Goal: Task Accomplishment & Management: Use online tool/utility

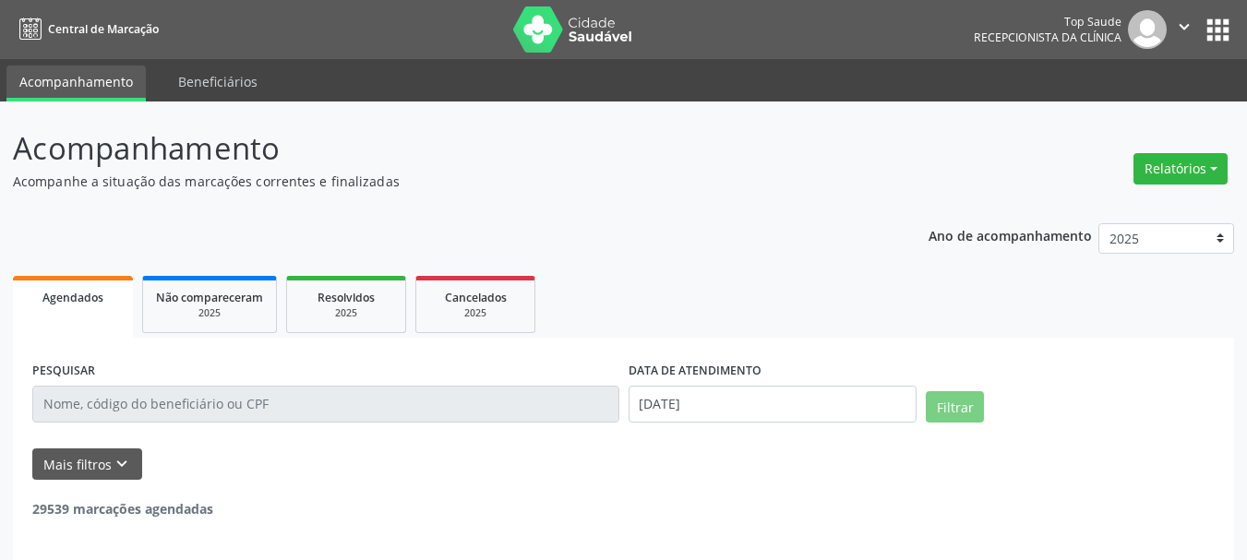
select select "7"
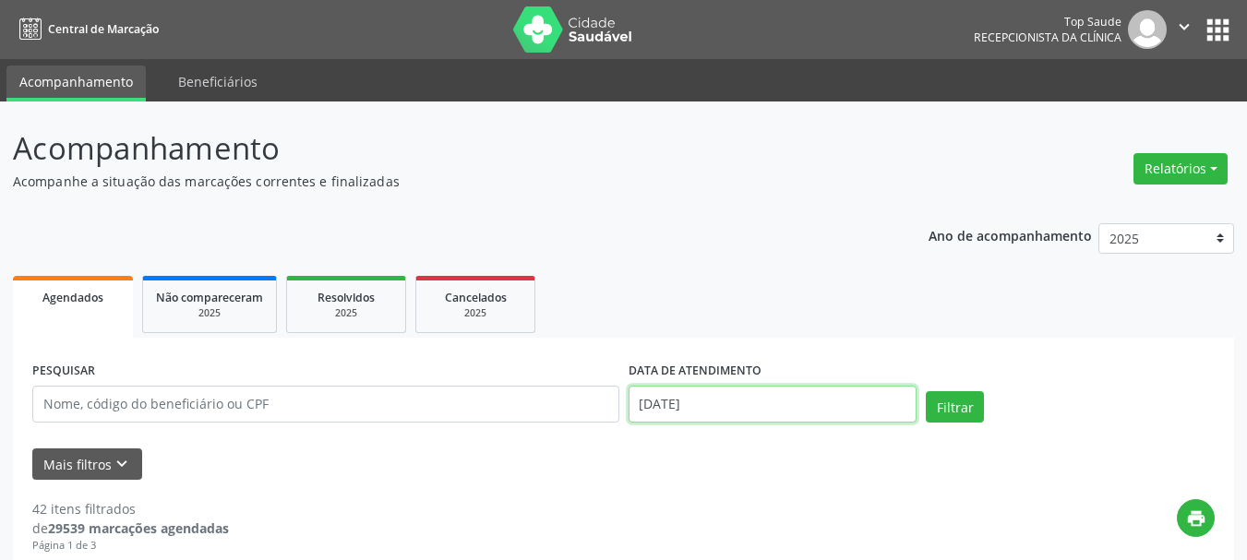
click at [705, 400] on input "[DATE]" at bounding box center [773, 404] width 289 height 37
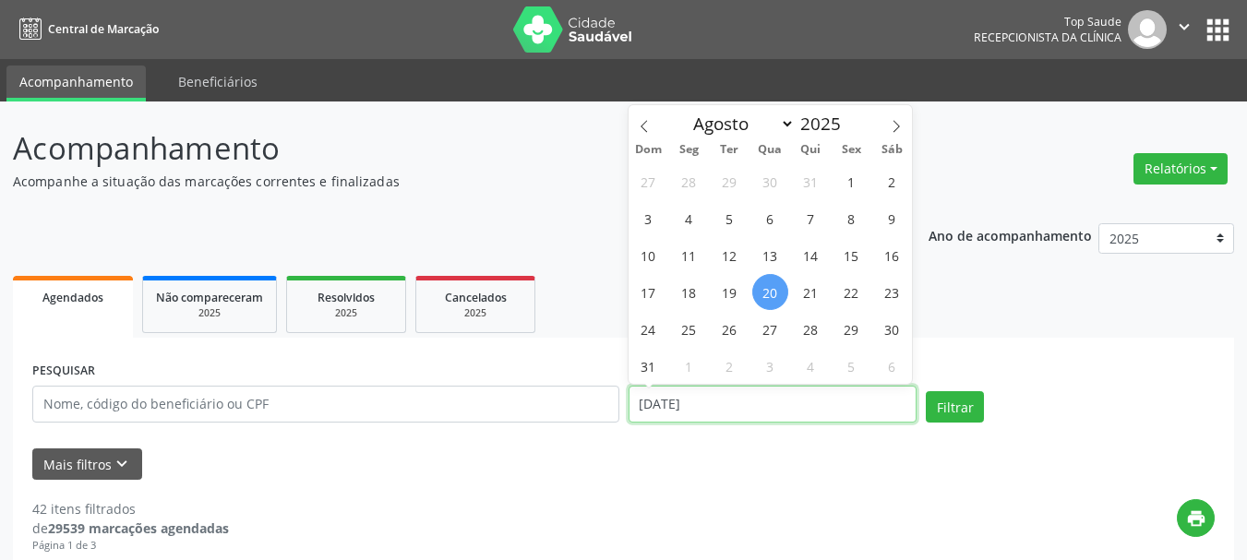
click at [705, 400] on input "[DATE]" at bounding box center [773, 404] width 289 height 37
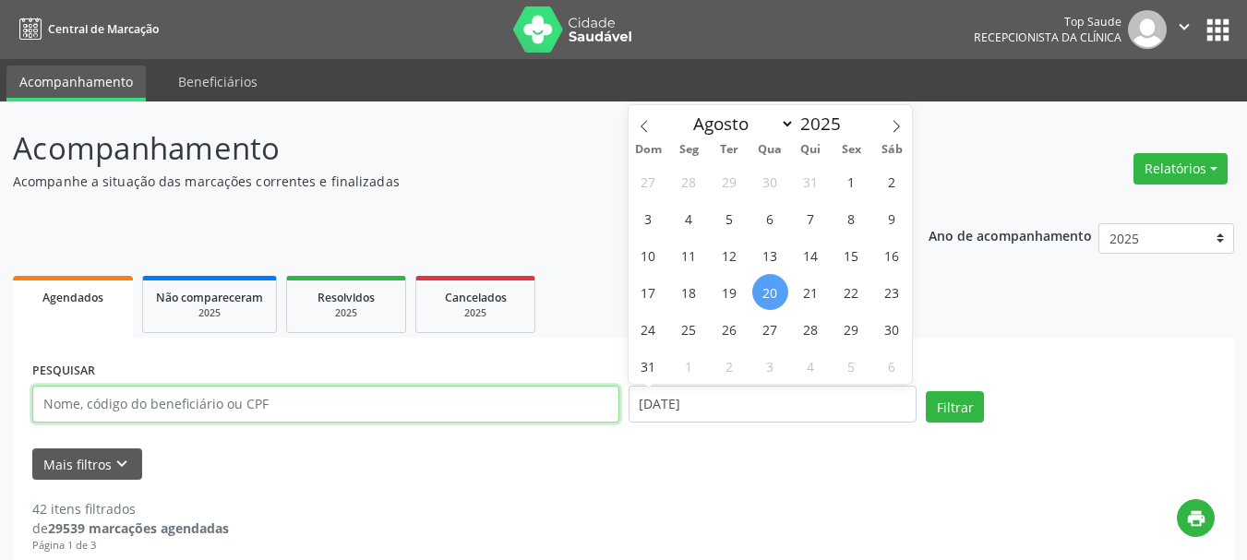
select select "7"
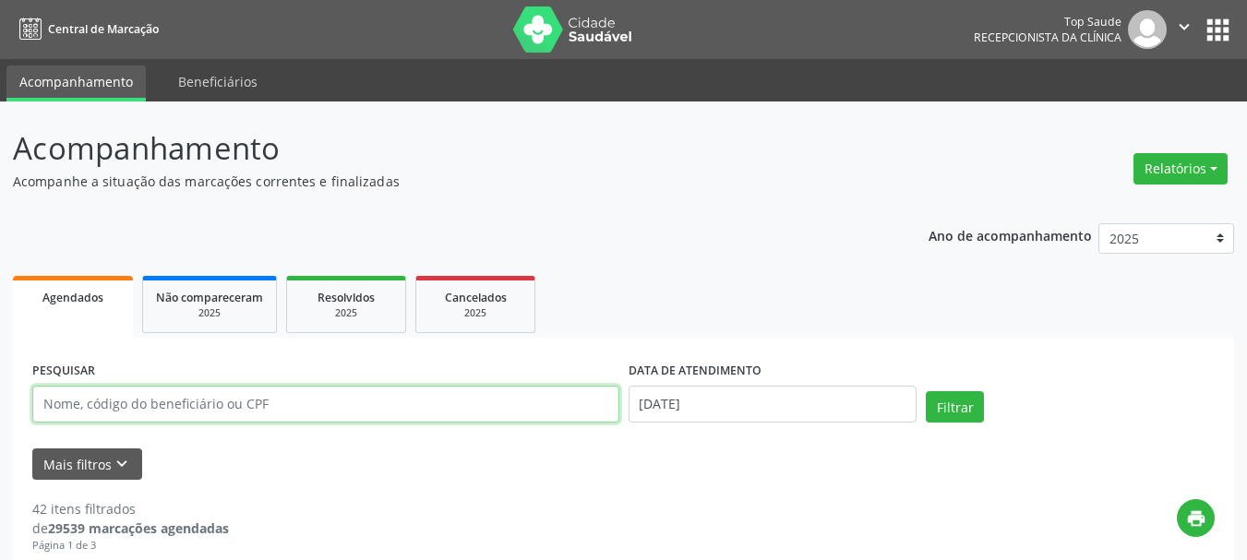
click at [333, 396] on input "text" at bounding box center [325, 404] width 587 height 37
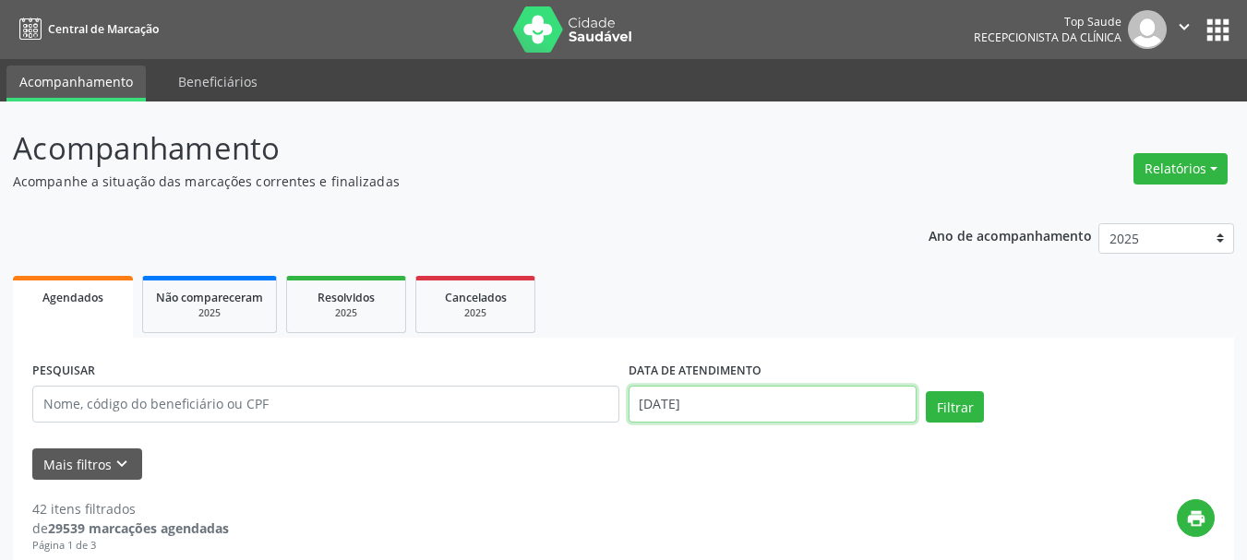
click at [672, 402] on input "[DATE]" at bounding box center [773, 404] width 289 height 37
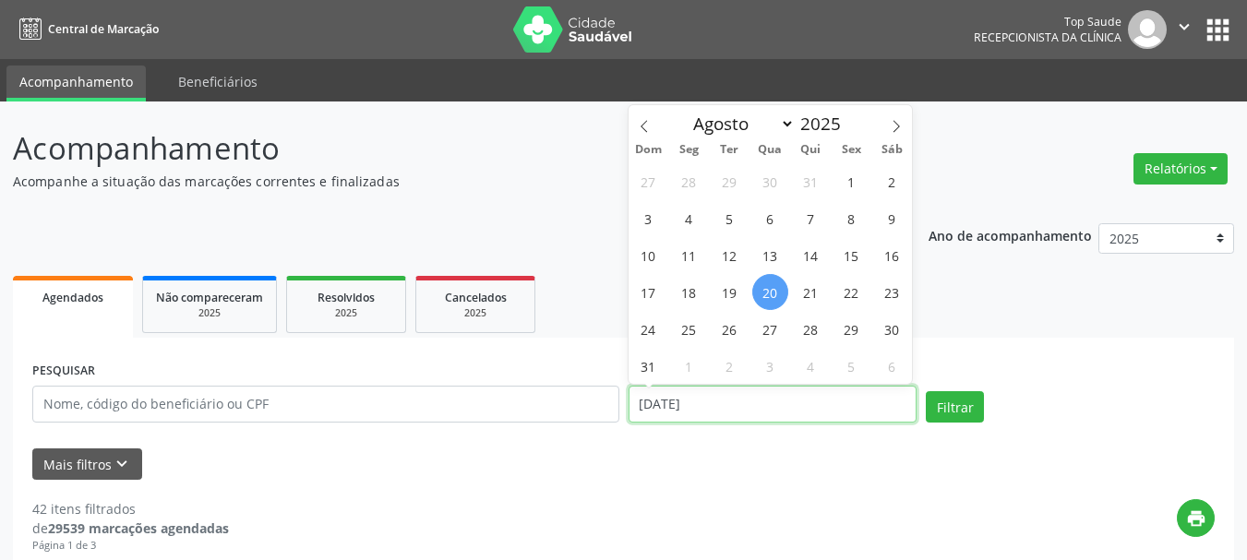
click at [672, 402] on input "[DATE]" at bounding box center [773, 404] width 289 height 37
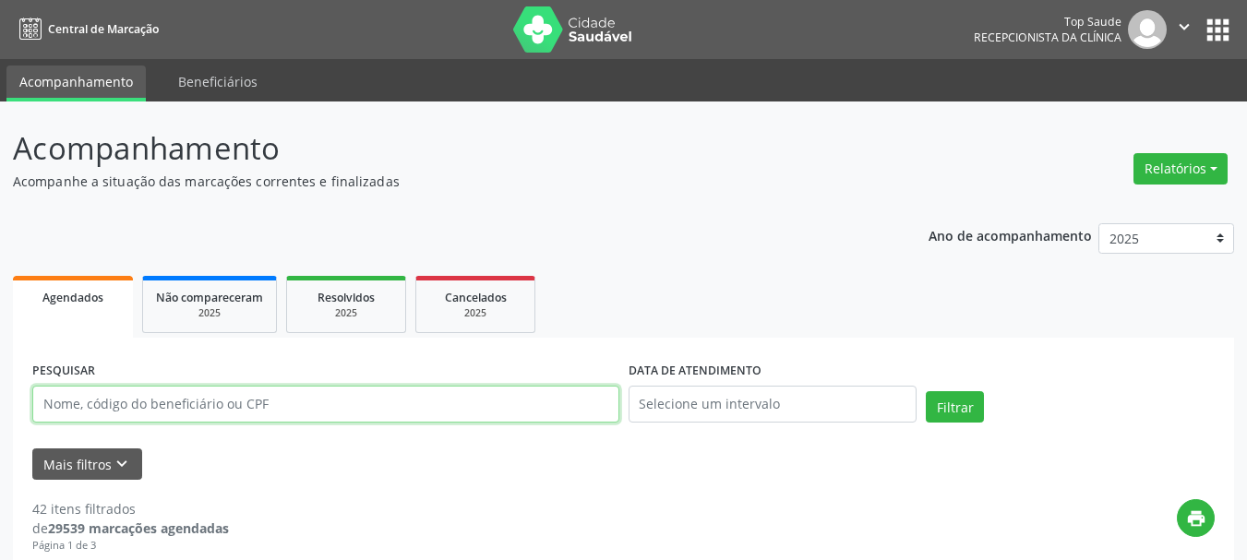
paste input "Lenine Amaral dos santos"
type input "Lenine Amaral dos santos"
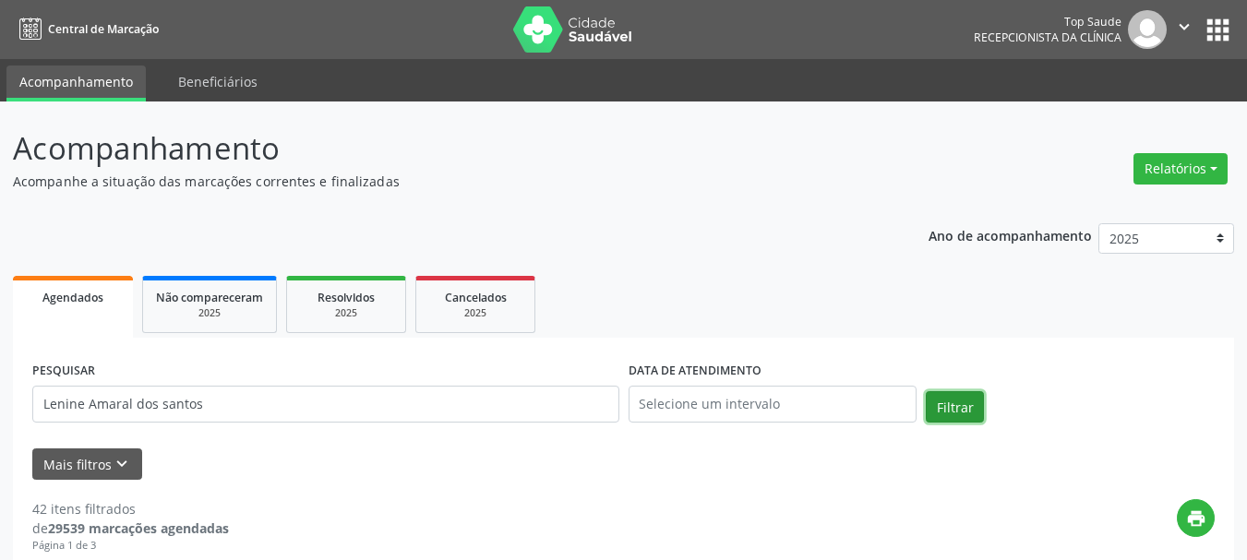
click at [932, 403] on button "Filtrar" at bounding box center [955, 406] width 58 height 31
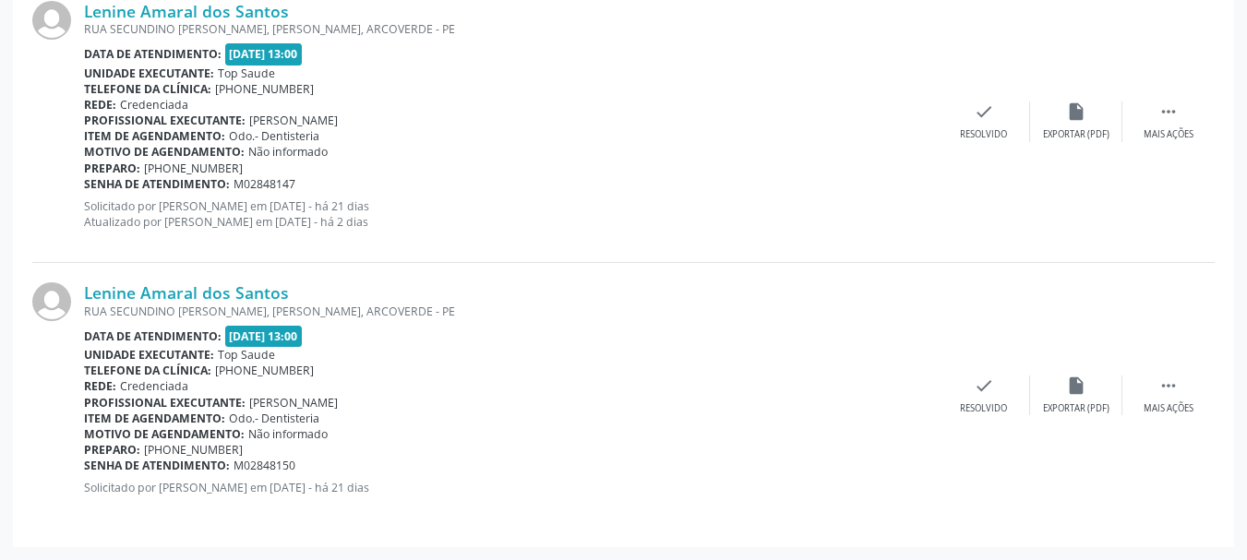
scroll to position [1608, 0]
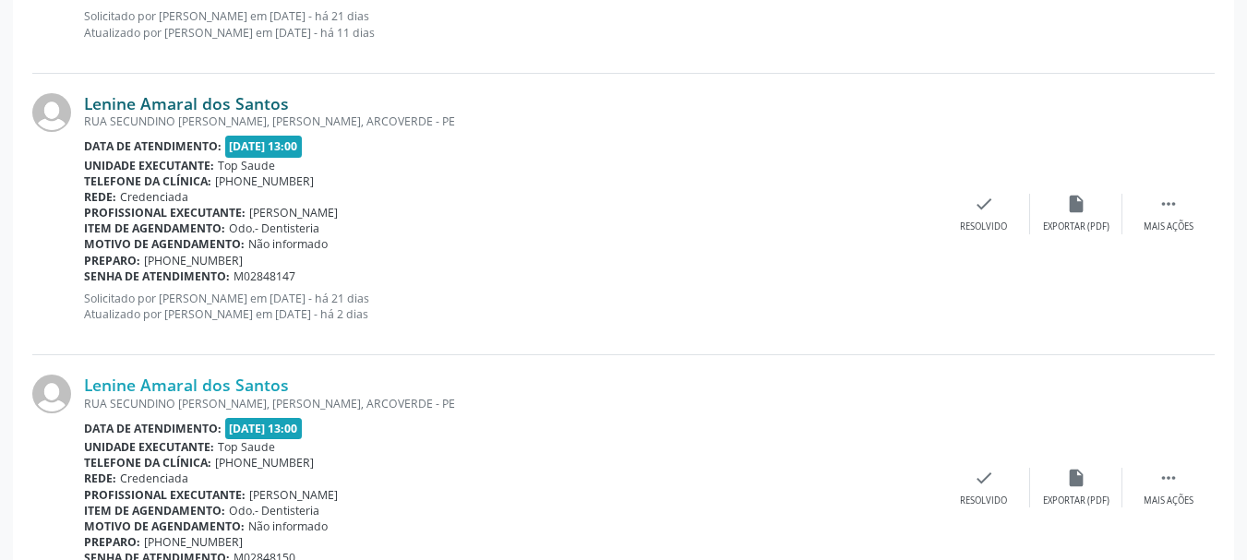
click at [244, 102] on link "Lenine Amaral dos Santos" at bounding box center [186, 103] width 205 height 20
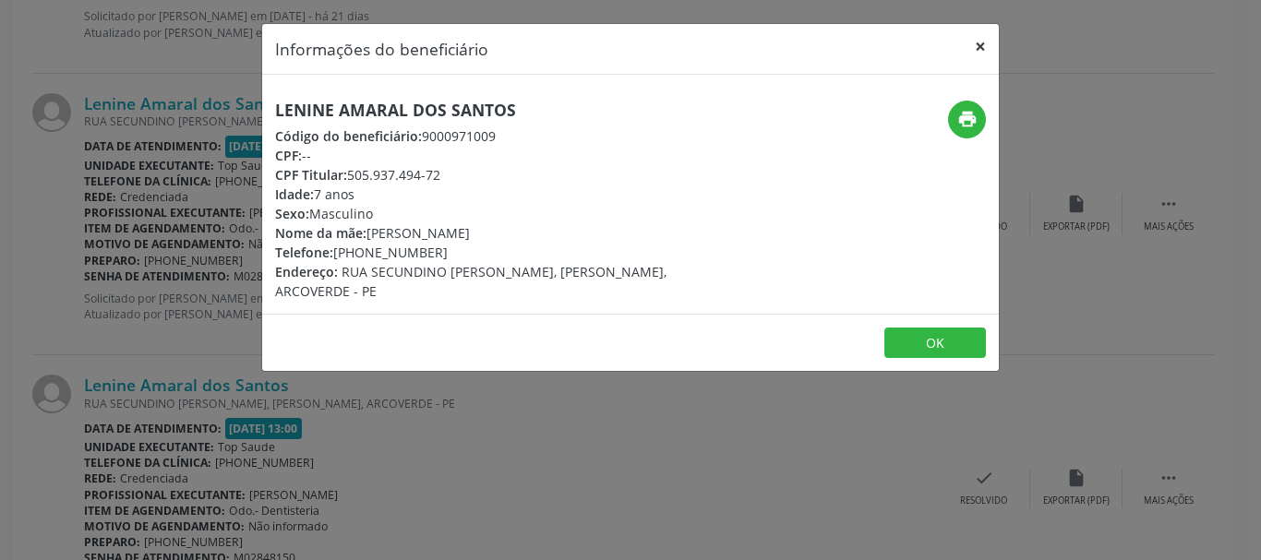
click at [983, 47] on button "×" at bounding box center [980, 46] width 37 height 45
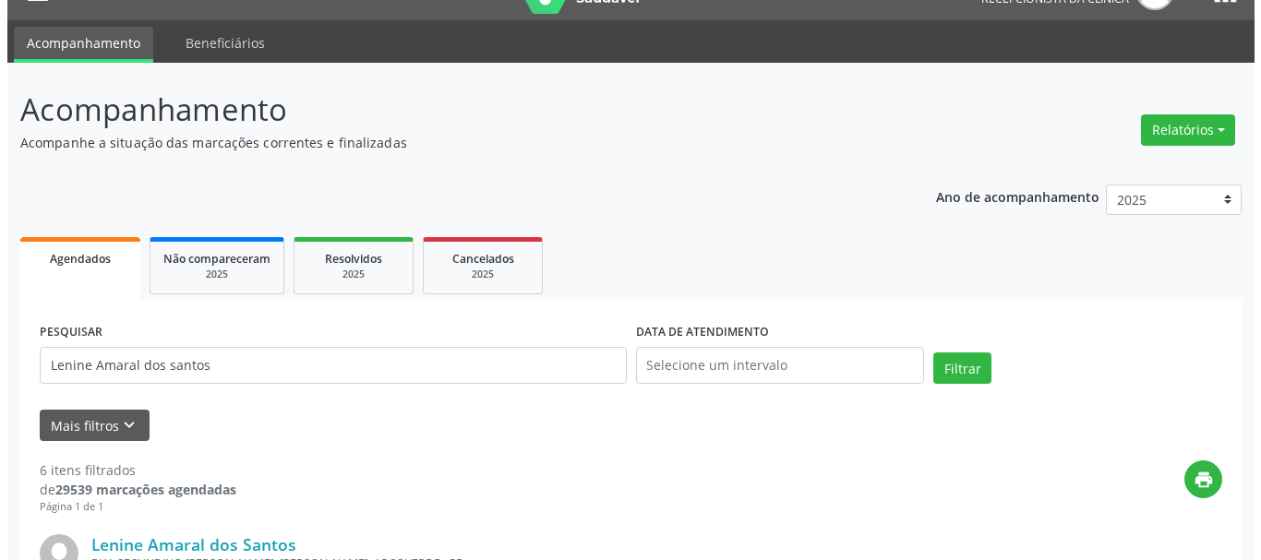
scroll to position [0, 0]
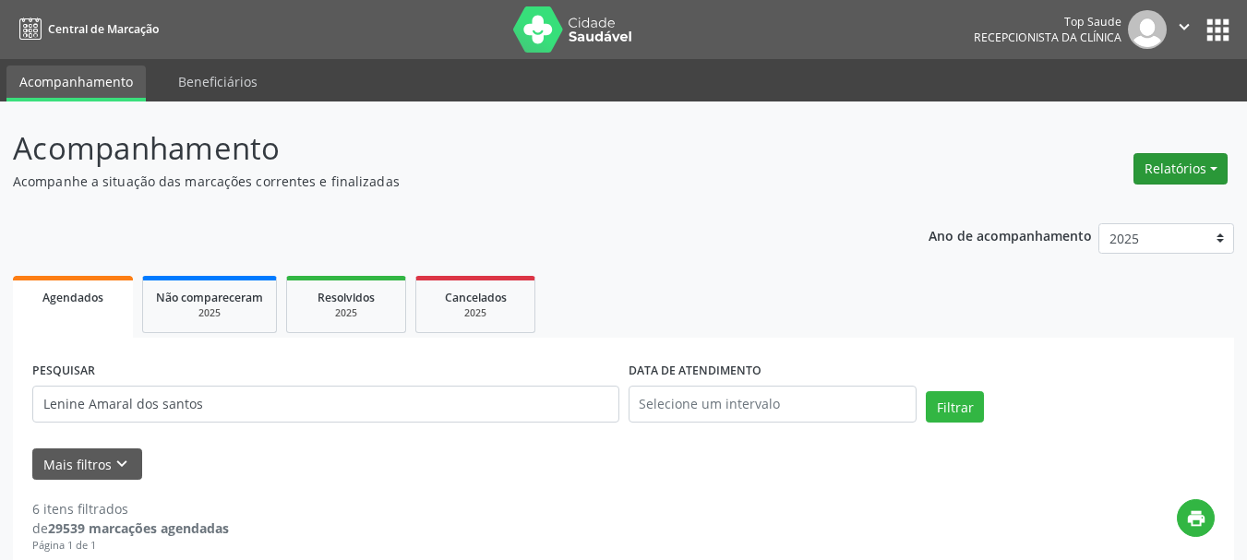
click at [1166, 159] on button "Relatórios" at bounding box center [1180, 168] width 94 height 31
click at [1121, 202] on link "Agendamentos" at bounding box center [1127, 209] width 198 height 26
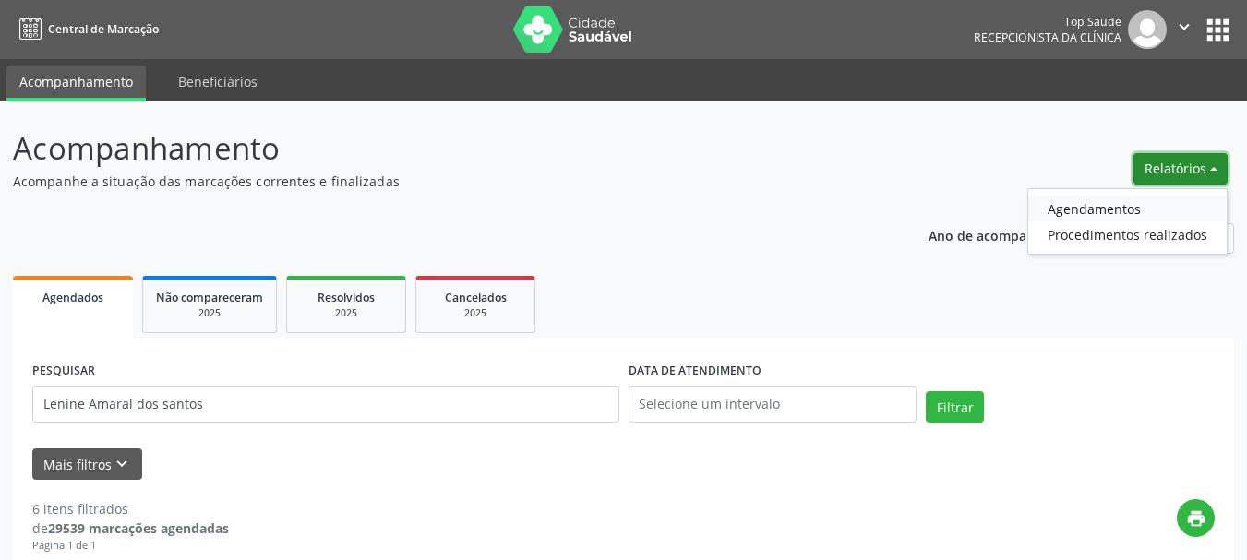
select select "7"
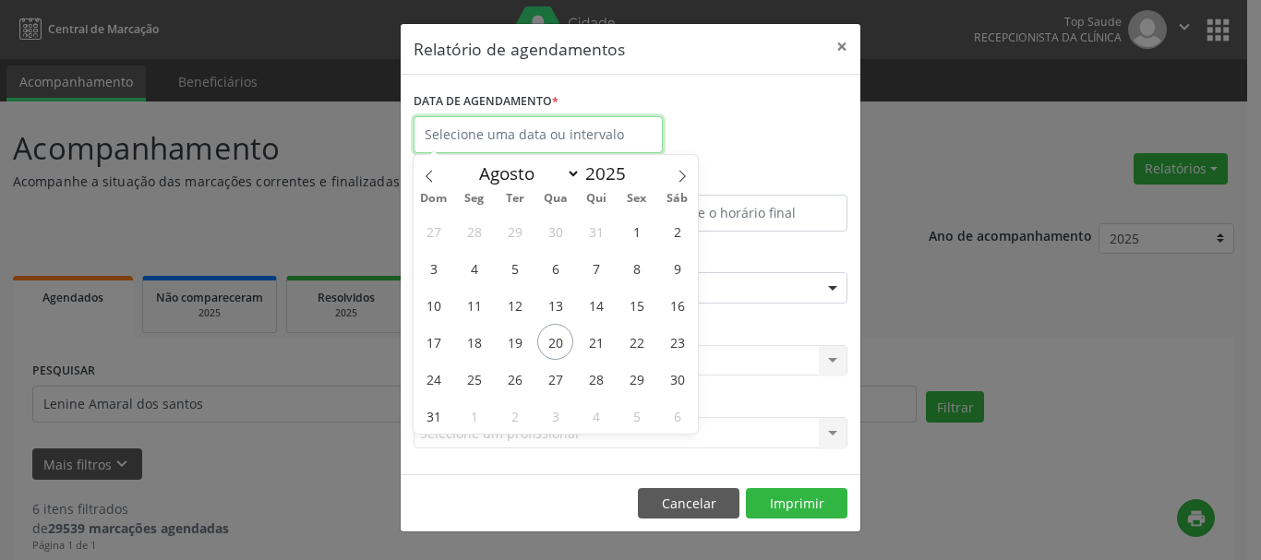
click at [622, 141] on input "text" at bounding box center [538, 134] width 249 height 37
click at [560, 335] on span "20" at bounding box center [555, 342] width 36 height 36
type input "[DATE]"
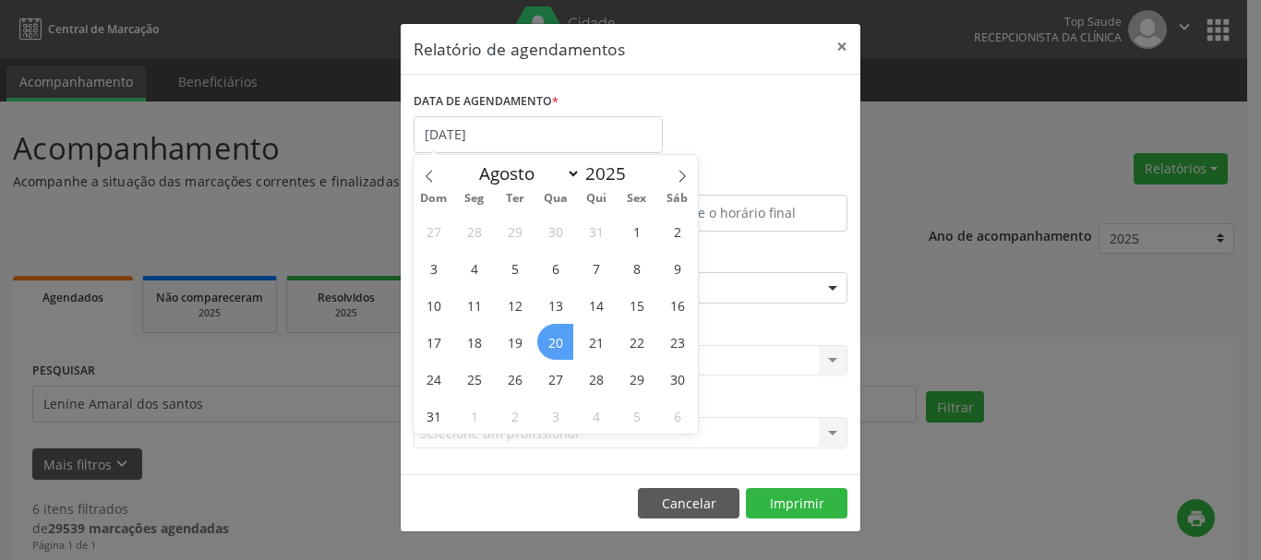
click at [560, 335] on span "20" at bounding box center [555, 342] width 36 height 36
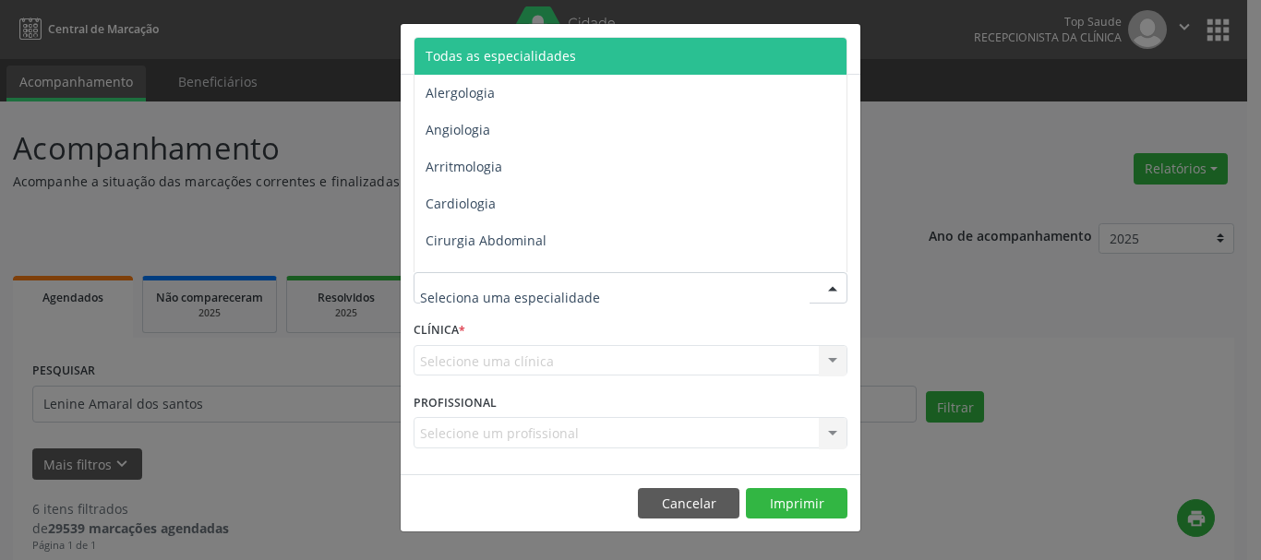
click at [611, 55] on span "Todas as especialidades" at bounding box center [631, 56] width 435 height 37
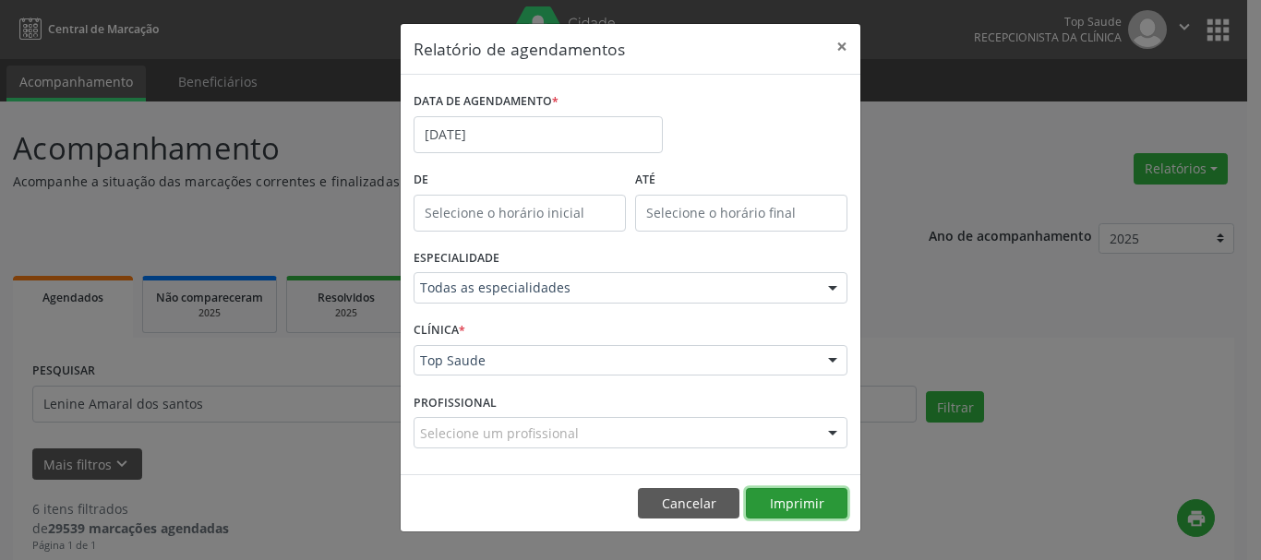
click at [786, 499] on button "Imprimir" at bounding box center [797, 503] width 102 height 31
